Goal: Task Accomplishment & Management: Use online tool/utility

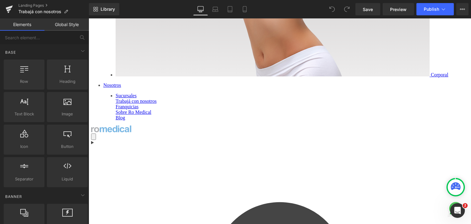
scroll to position [337, 0]
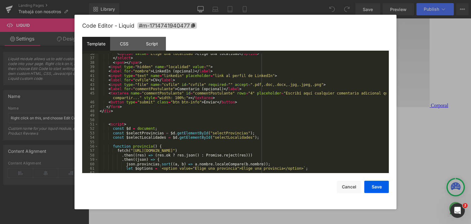
scroll to position [147, 0]
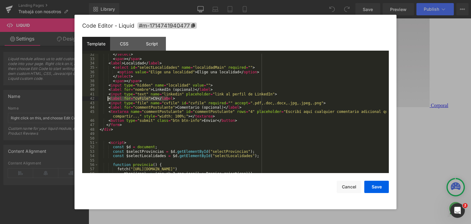
drag, startPoint x: 175, startPoint y: 98, endPoint x: 107, endPoint y: 98, distance: 68.1
click at [107, 98] on div "</ select > < span > </ span > < label > Localidad </ label > < select id = "se…" at bounding box center [242, 116] width 288 height 128
click at [224, 117] on div "</ select > < span > </ span > < label > Localidad </ label > < select id = "se…" at bounding box center [242, 116] width 288 height 128
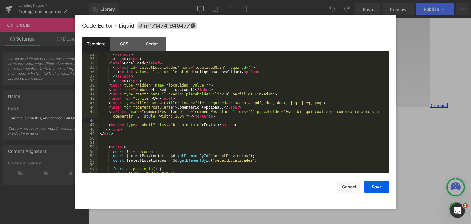
paste textarea
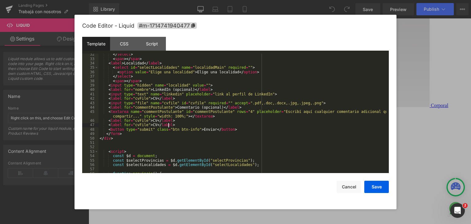
click at [140, 125] on div "</ select > < span > </ span > < label > Localidad </ label > < select id = "se…" at bounding box center [242, 116] width 288 height 128
click at [140, 120] on div "</ select > < span > </ span > < label > Localidad </ label > < select id = "se…" at bounding box center [242, 116] width 288 height 128
click at [182, 122] on div "</ select > < span > </ span > < label > Localidad </ label > < select id = "se…" at bounding box center [242, 116] width 288 height 128
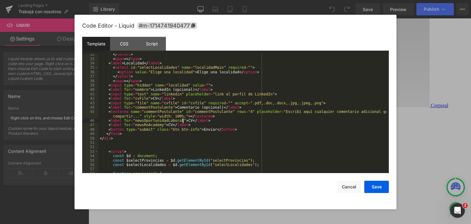
click at [182, 122] on div "</ select > < span > </ span > < label > Localidad </ label > < select id = "se…" at bounding box center [242, 116] width 288 height 128
drag, startPoint x: 210, startPoint y: 85, endPoint x: 107, endPoint y: 83, distance: 102.7
click at [107, 83] on div "</ select > < span > </ span > < label > Localidad </ label > < select id = "se…" at bounding box center [242, 116] width 288 height 128
click at [212, 122] on div "</ select > < span > </ span > < label > Localidad </ label > < select id = "se…" at bounding box center [242, 116] width 288 height 128
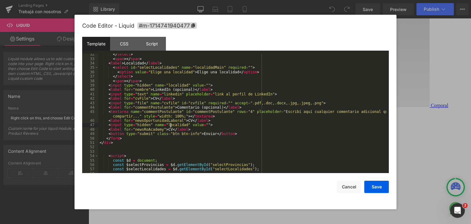
click at [170, 127] on div "</ select > < span > </ span > < label > Localidad </ label > < select id = "se…" at bounding box center [242, 116] width 288 height 128
click at [144, 125] on div "</ select > < span > </ span > < label > Localidad </ label > < select id = "se…" at bounding box center [242, 116] width 288 height 128
click at [159, 122] on div "</ select > < span > </ span > < label > Localidad </ label > < select id = "se…" at bounding box center [242, 116] width 288 height 128
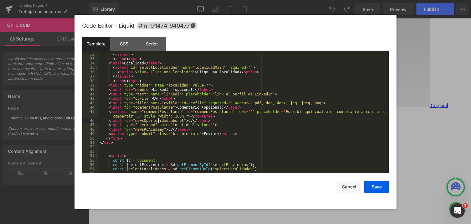
click at [159, 122] on div "</ select > < span > </ span > < label > Localidad </ label > < select id = "se…" at bounding box center [242, 116] width 288 height 128
click at [170, 125] on div "</ select > < span > </ span > < label > Localidad </ label > < select id = "se…" at bounding box center [242, 116] width 288 height 128
click at [213, 124] on div "</ select > < span > </ span > < label > Localidad </ label > < select id = "se…" at bounding box center [242, 116] width 288 height 128
click at [215, 124] on div "</ select > < span > </ span > < label > Localidad </ label > < select id = "se…" at bounding box center [242, 116] width 288 height 128
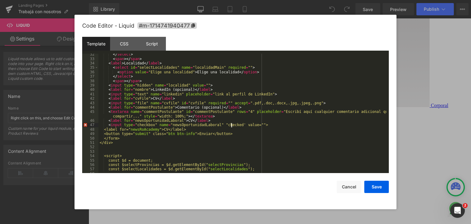
click at [231, 126] on div "</ select > < span > </ span > < label > Localidad </ label > < select id = "se…" at bounding box center [242, 116] width 288 height 128
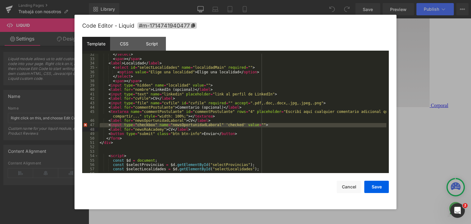
click at [225, 131] on div "</ select > < span > </ span > < label > Localidad </ label > < select id = "se…" at bounding box center [242, 116] width 288 height 128
click at [216, 124] on div "</ select > < span > </ span > < label > Localidad </ label > < select id = "se…" at bounding box center [242, 116] width 288 height 128
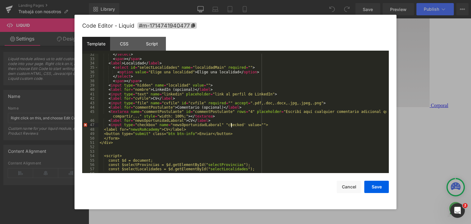
click at [232, 127] on div "</ select > < span > </ span > < label > Localidad </ label > < select id = "se…" at bounding box center [242, 116] width 288 height 128
